Goal: Information Seeking & Learning: Learn about a topic

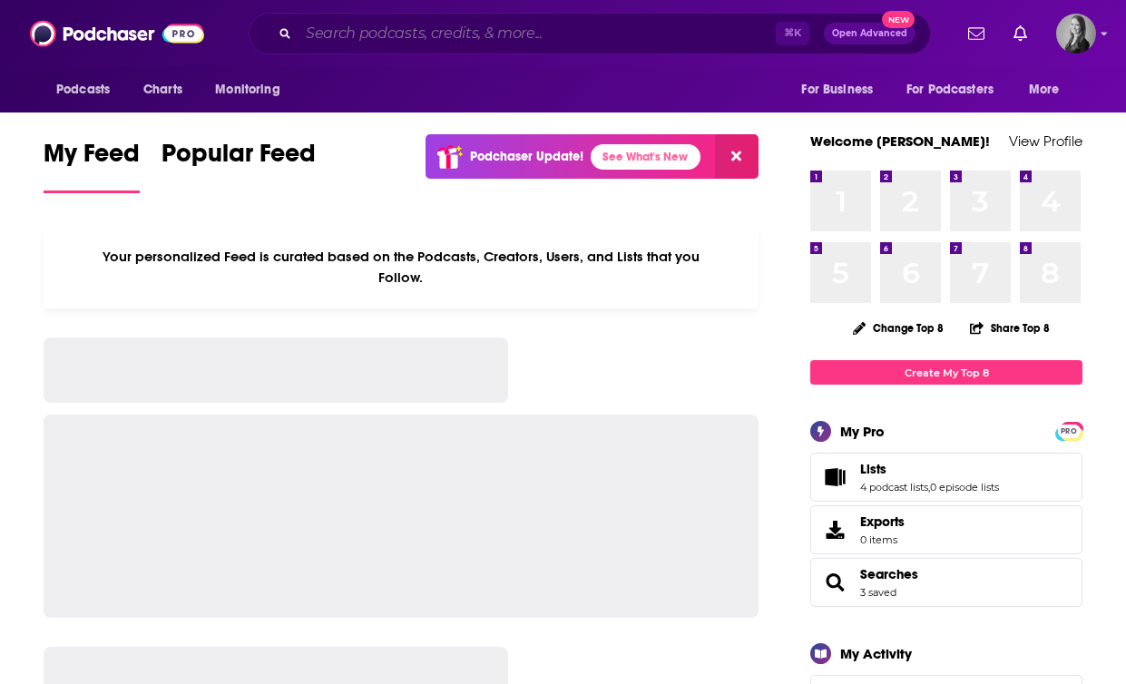
click at [372, 34] on input "Search podcasts, credits, & more..." at bounding box center [537, 33] width 477 height 29
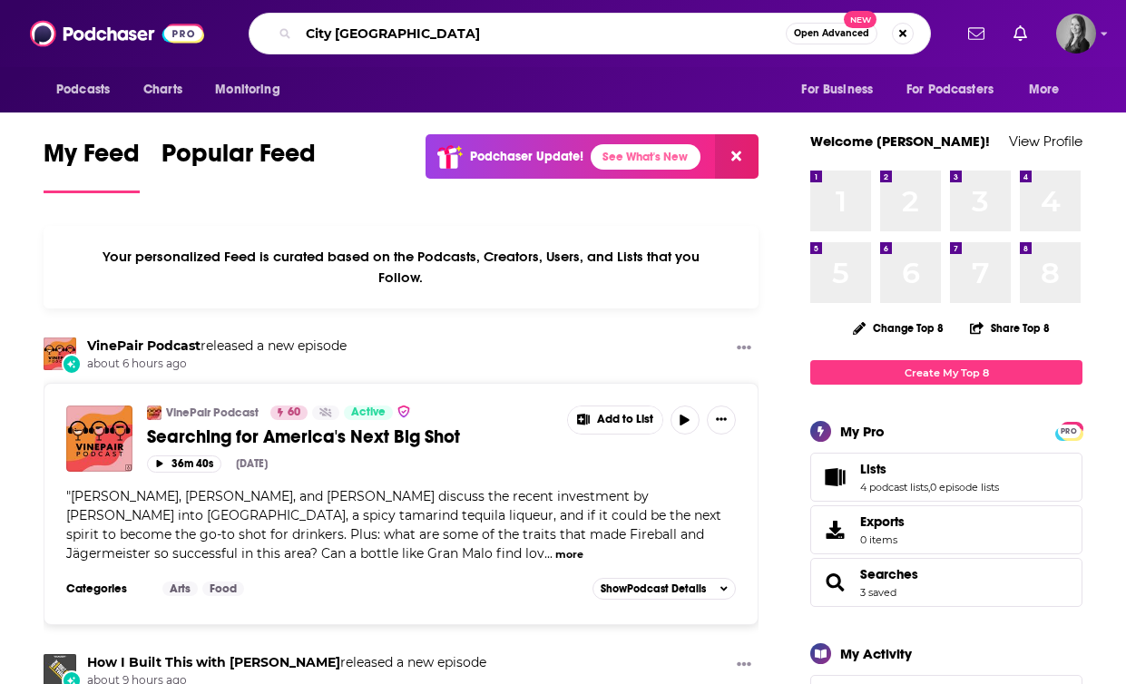
type input "City [GEOGRAPHIC_DATA]"
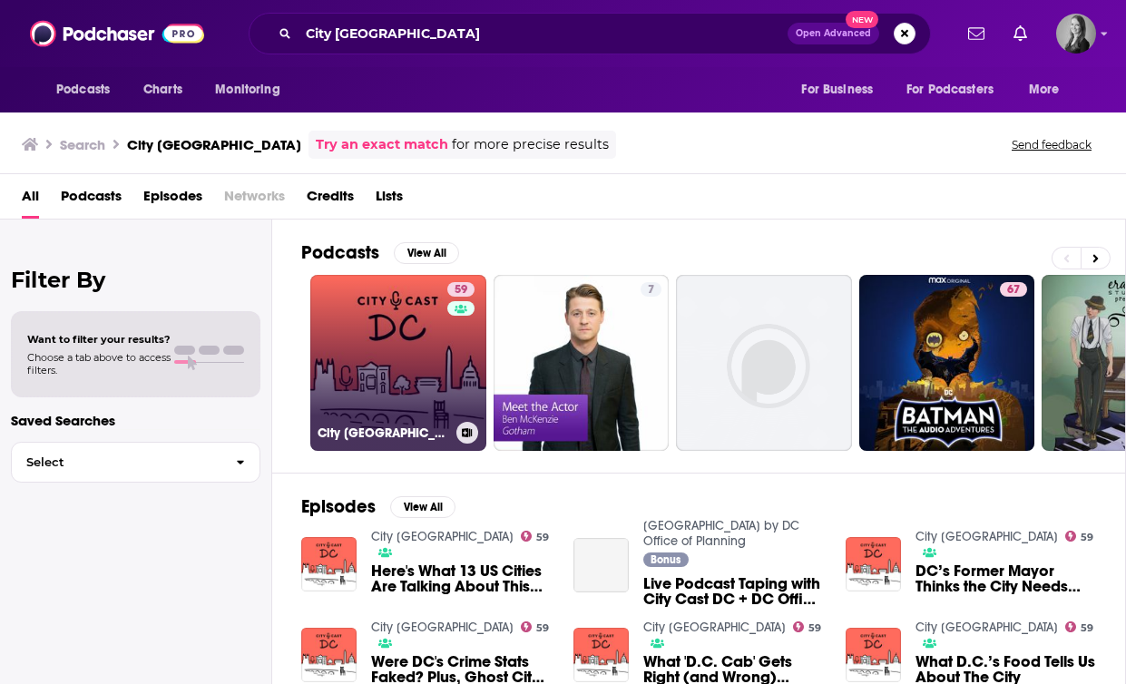
click at [379, 358] on link "59 City Cast DC" at bounding box center [398, 363] width 176 height 176
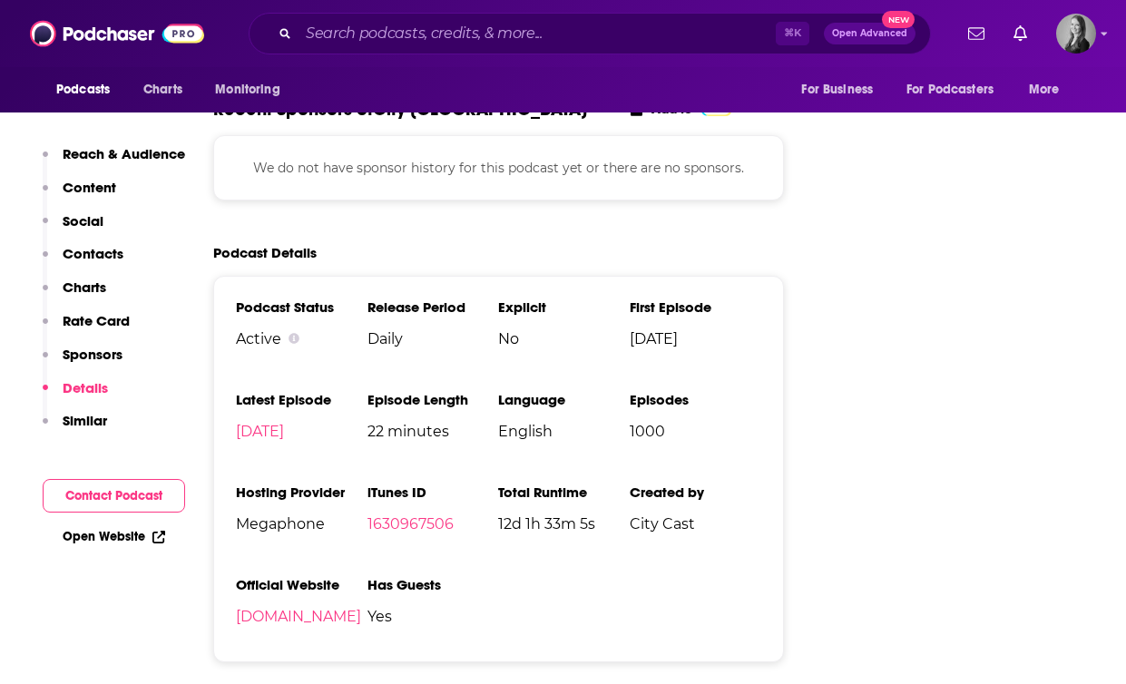
scroll to position [2934, 0]
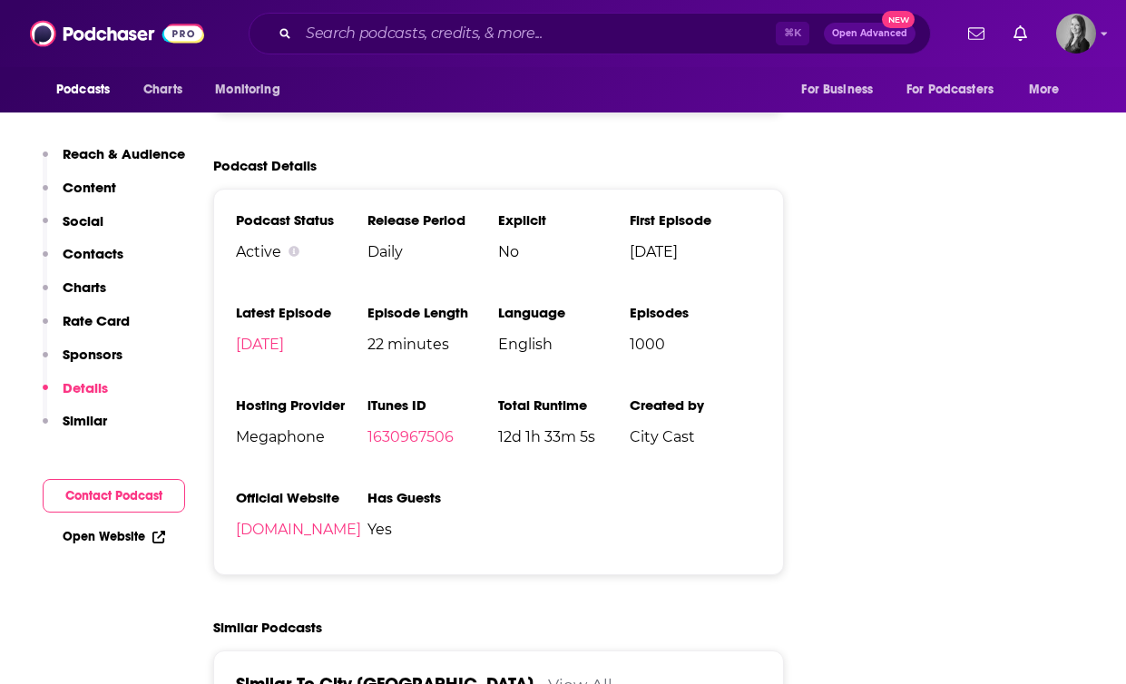
click at [121, 151] on p "Reach & Audience" at bounding box center [124, 153] width 123 height 17
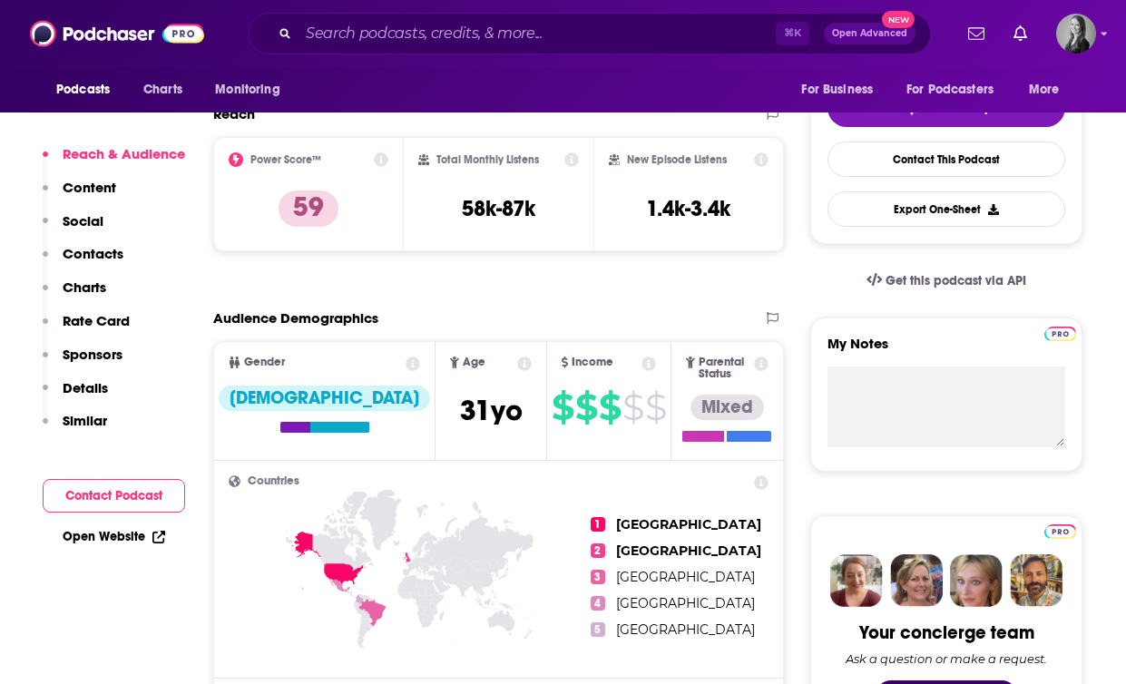
scroll to position [271, 0]
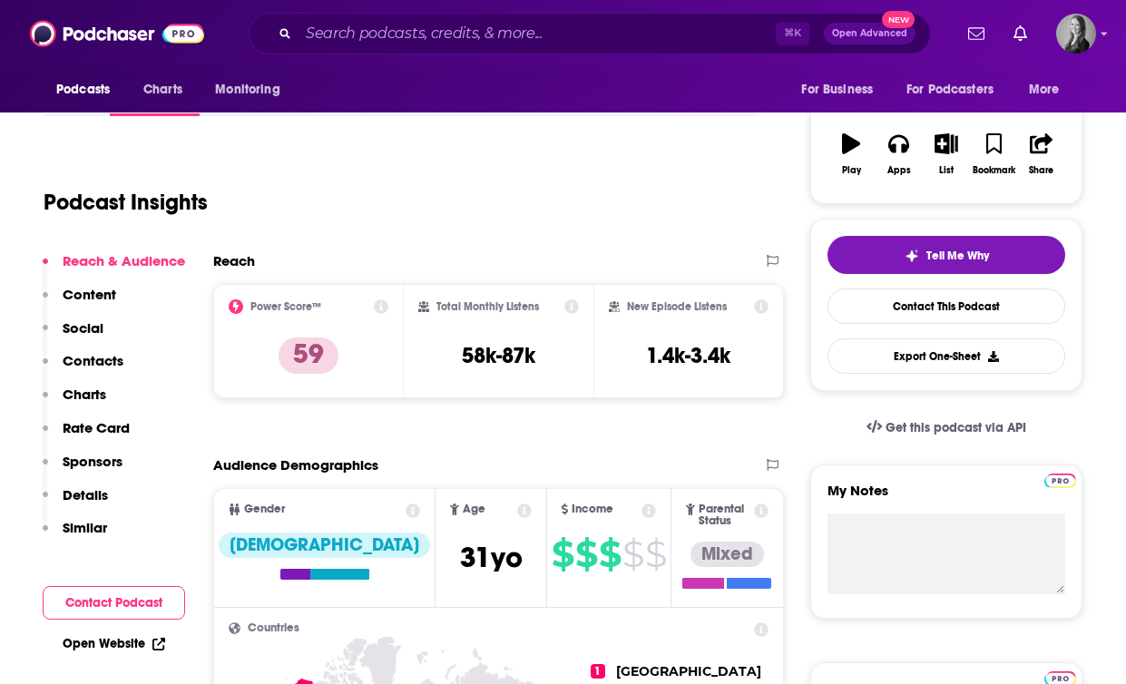
drag, startPoint x: 539, startPoint y: 363, endPoint x: 486, endPoint y: 363, distance: 52.6
click at [533, 363] on div "Total Monthly Listens 58k-87k" at bounding box center [499, 340] width 162 height 83
click at [486, 363] on h3 "58k-87k" at bounding box center [499, 355] width 74 height 27
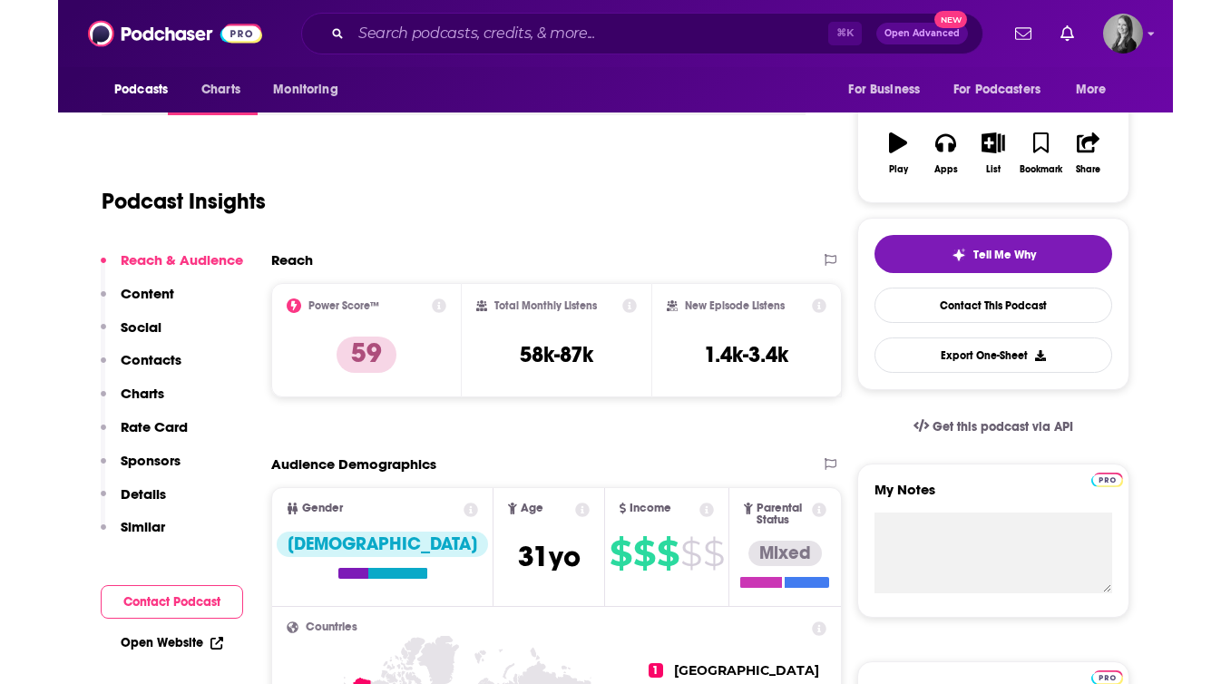
scroll to position [261, 0]
